Goal: Task Accomplishment & Management: Manage account settings

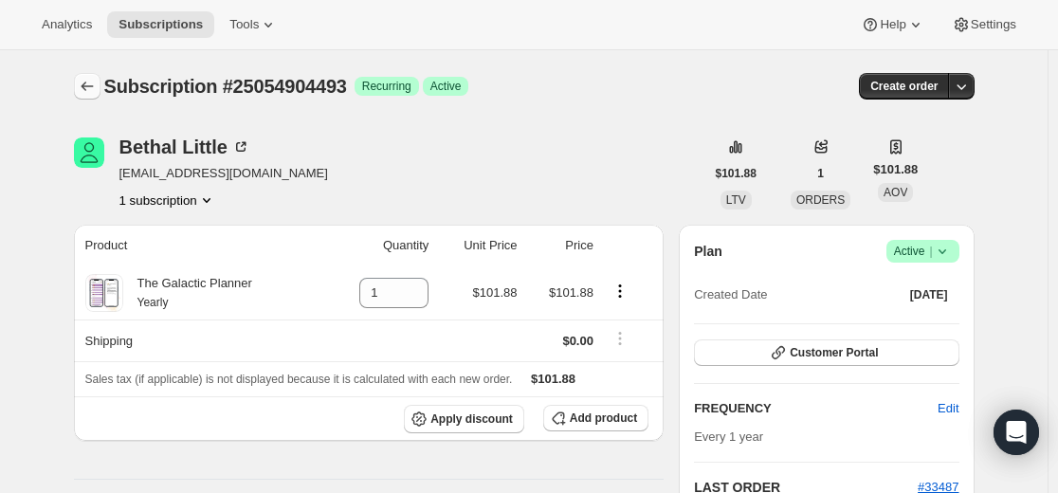
click at [100, 91] on button "Subscriptions" at bounding box center [87, 86] width 27 height 27
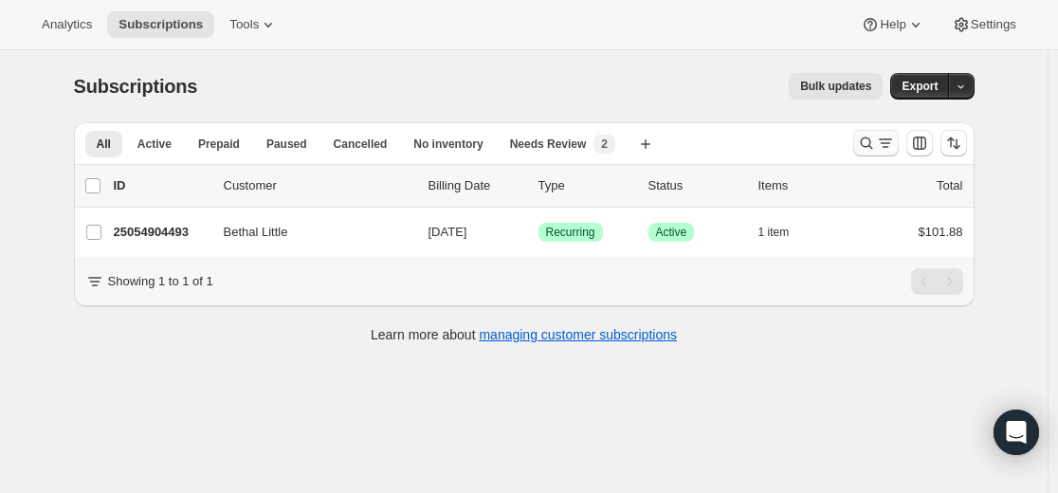
click at [876, 144] on icon "Search and filter results" at bounding box center [866, 143] width 19 height 19
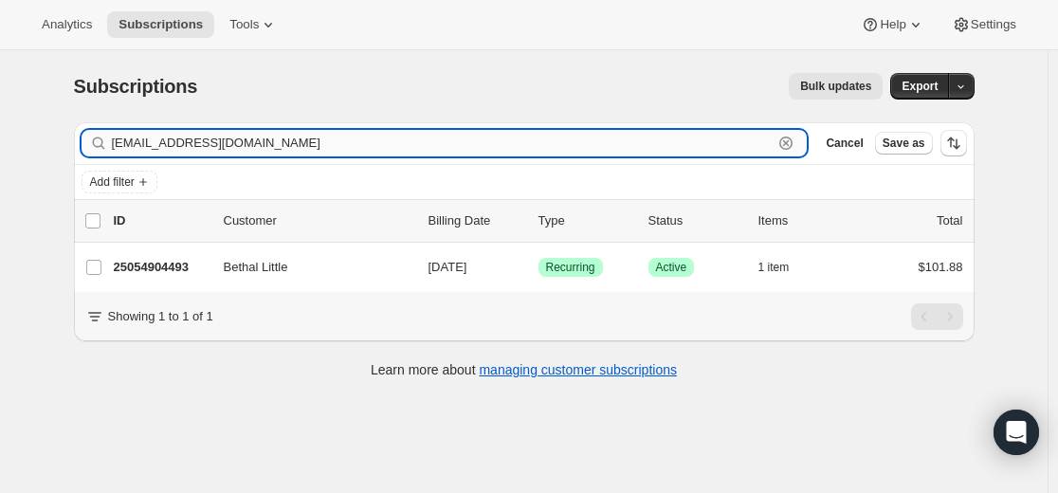
click at [710, 142] on input "[EMAIL_ADDRESS][DOMAIN_NAME]" at bounding box center [442, 143] width 661 height 27
paste input "[EMAIL_ADDRESS]"
type input "[EMAIL_ADDRESS][DOMAIN_NAME]"
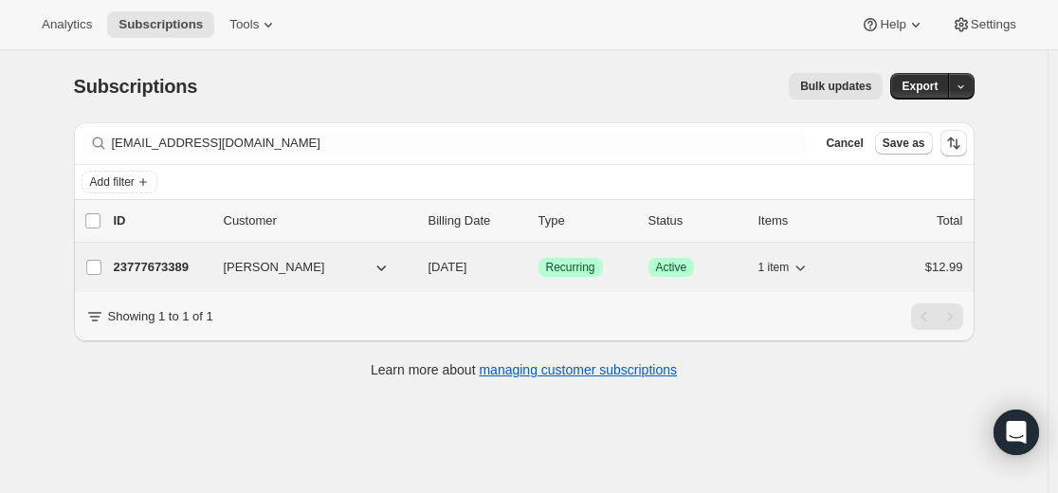
click at [153, 266] on p "23777673389" at bounding box center [161, 267] width 95 height 19
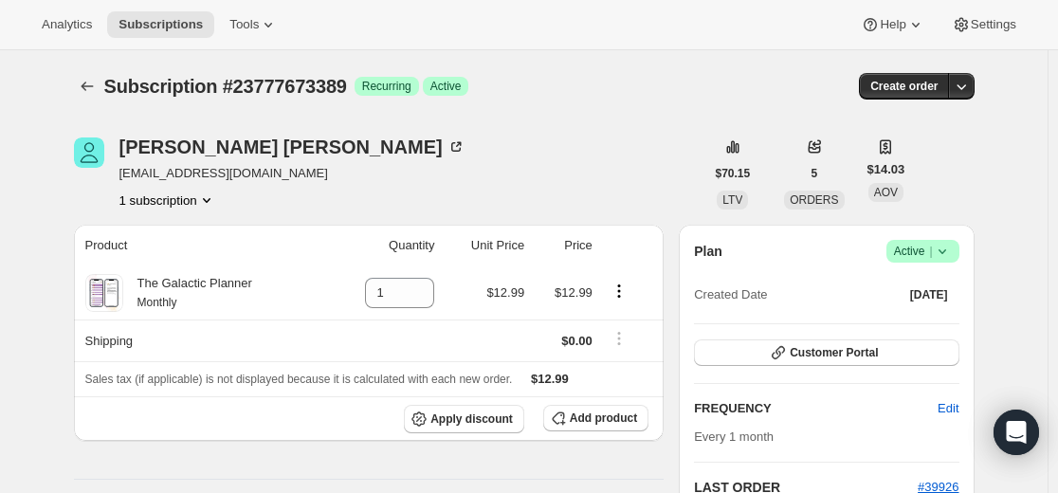
click at [951, 251] on icon at bounding box center [941, 251] width 19 height 19
click at [917, 328] on span "Cancel subscription" at bounding box center [919, 321] width 107 height 14
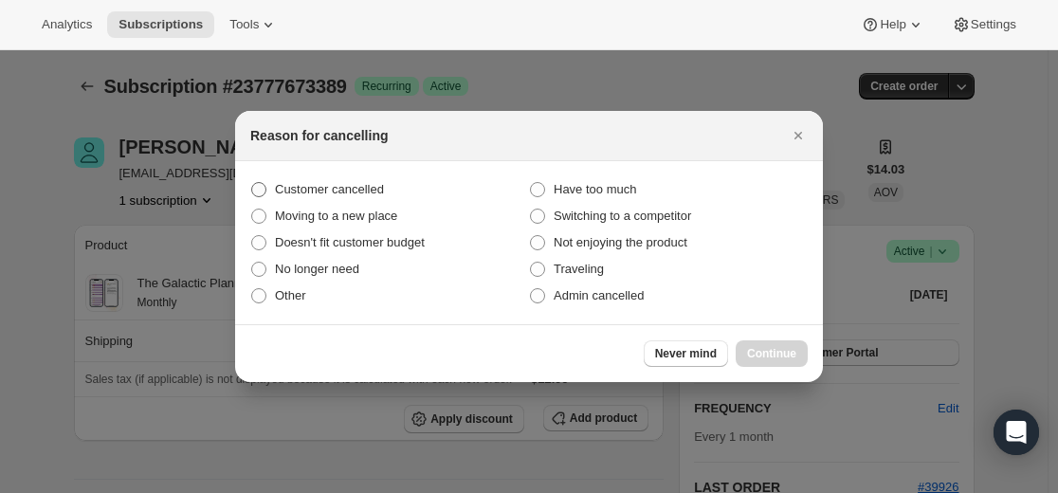
click at [396, 190] on label "Customer cancelled" at bounding box center [389, 189] width 279 height 27
click at [252, 183] on input "Customer cancelled" at bounding box center [251, 182] width 1 height 1
radio input "true"
click at [774, 353] on span "Continue" at bounding box center [771, 353] width 49 height 15
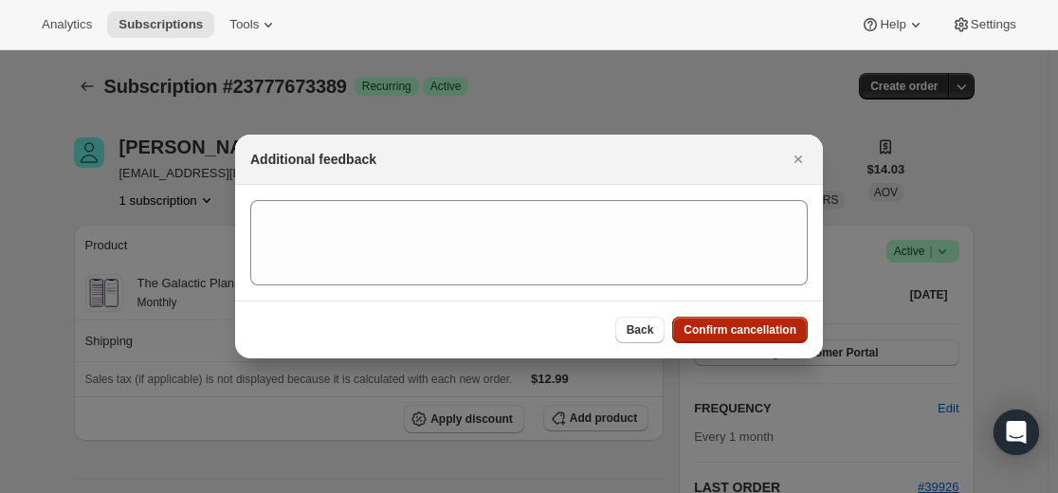
click at [717, 323] on span "Confirm cancellation" at bounding box center [739, 329] width 113 height 15
